Goal: Task Accomplishment & Management: Use online tool/utility

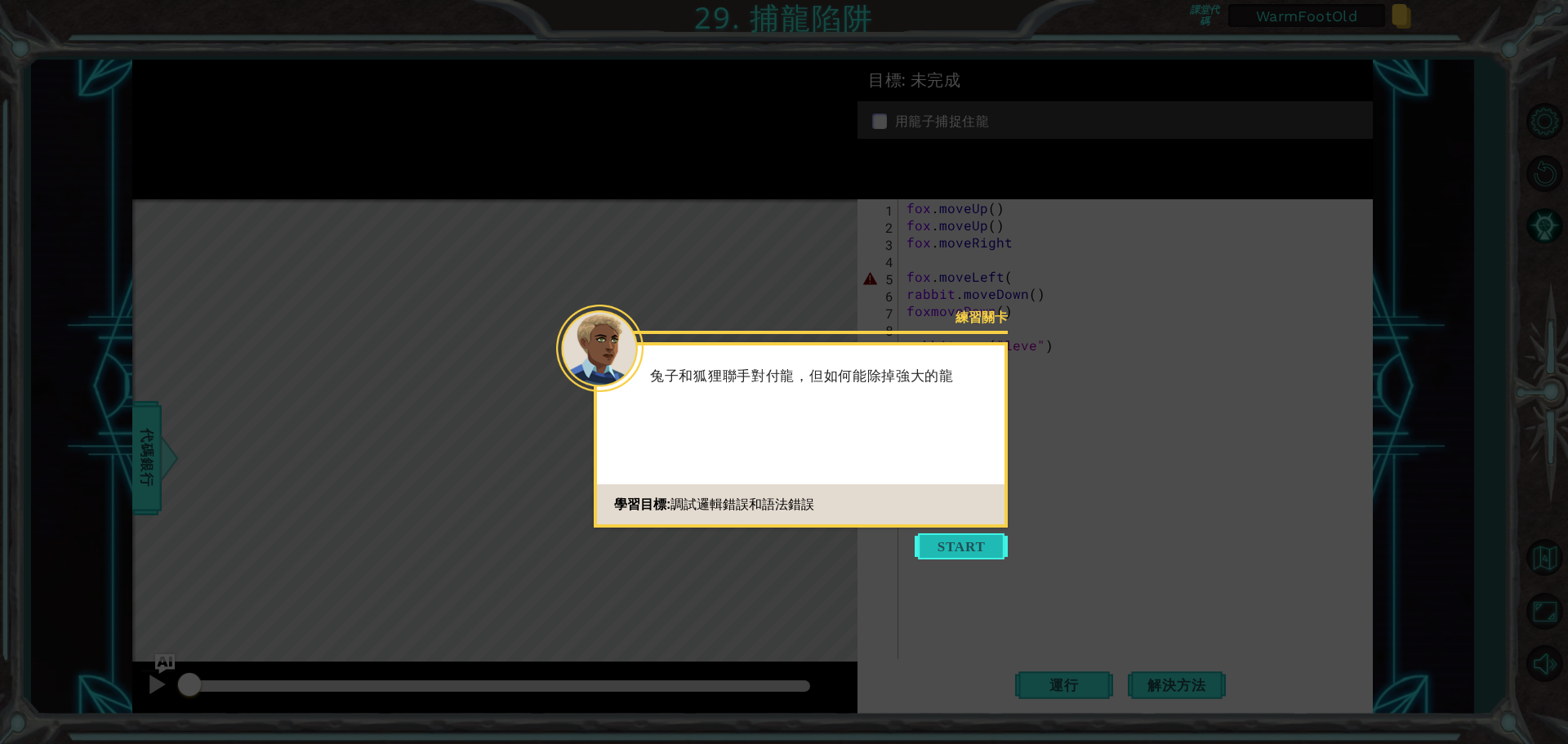
click at [965, 544] on button "Start" at bounding box center [961, 546] width 93 height 26
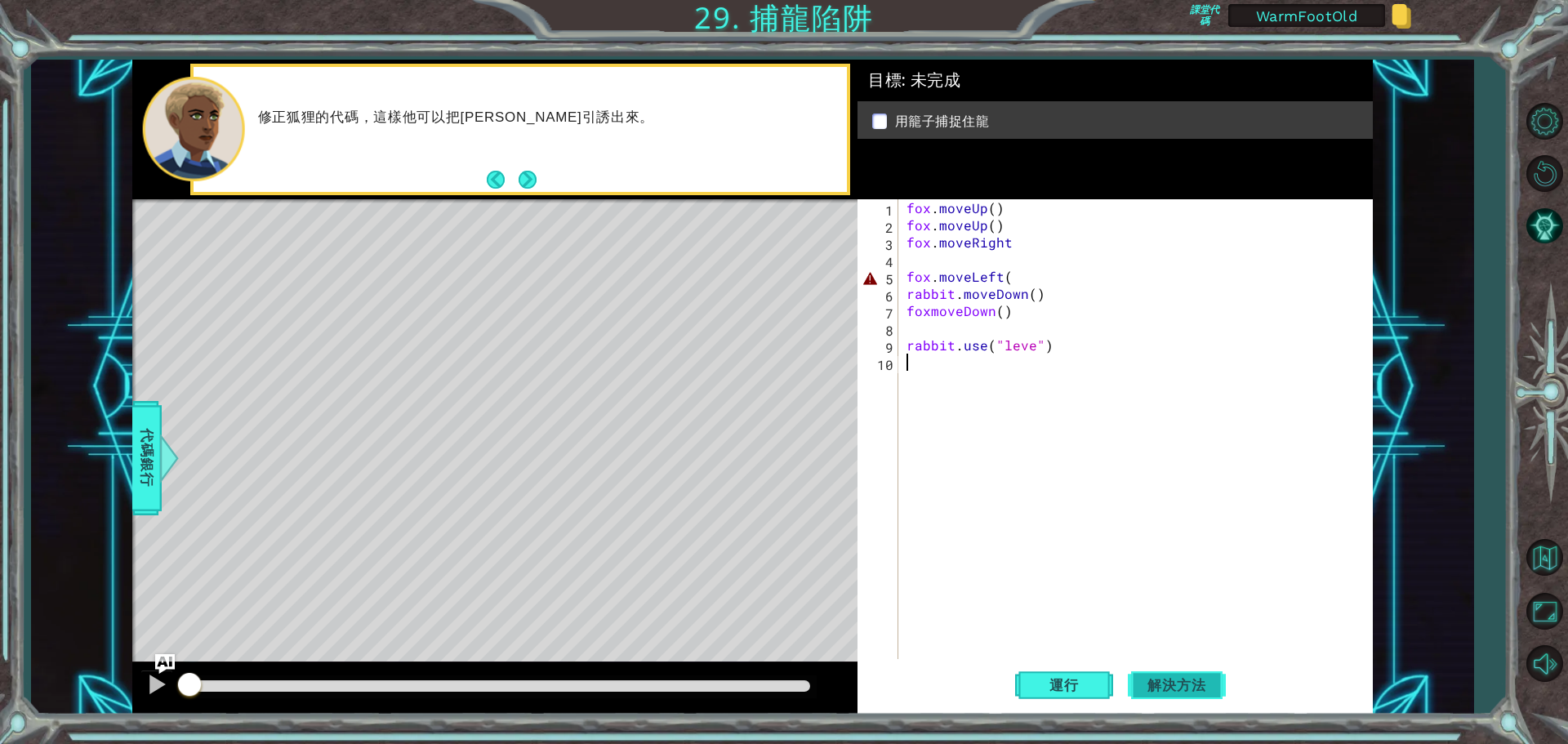
click at [1166, 683] on span "解決方法" at bounding box center [1176, 684] width 90 height 16
click at [1075, 687] on span "運行" at bounding box center [1064, 684] width 62 height 16
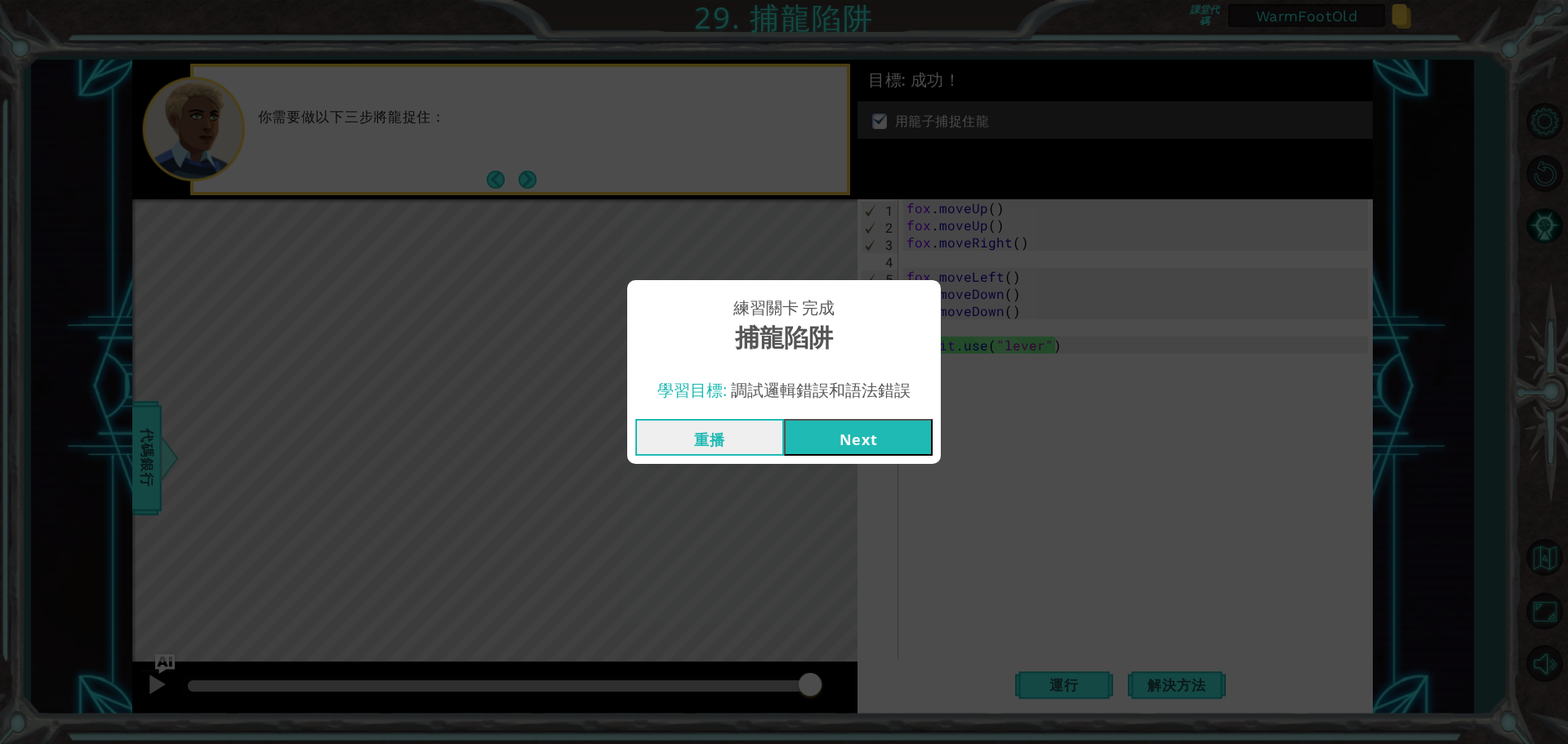
click at [699, 431] on button "重播" at bounding box center [709, 437] width 149 height 37
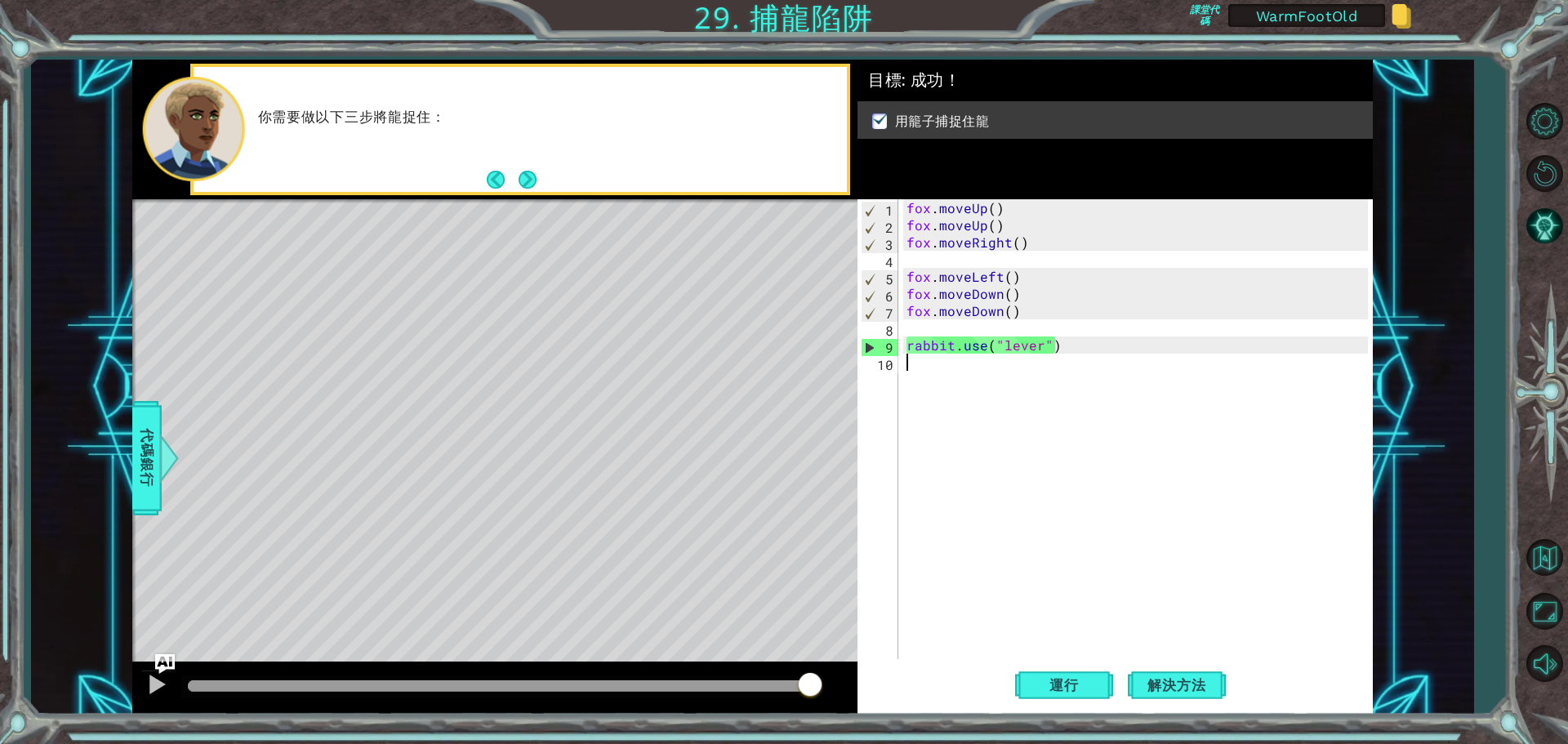
click at [1158, 458] on div "fox . moveUp ( ) fox . moveUp ( ) fox . moveRight ( ) fox . moveLeft ( ) fox . …" at bounding box center [1140, 448] width 473 height 497
